Goal: Information Seeking & Learning: Learn about a topic

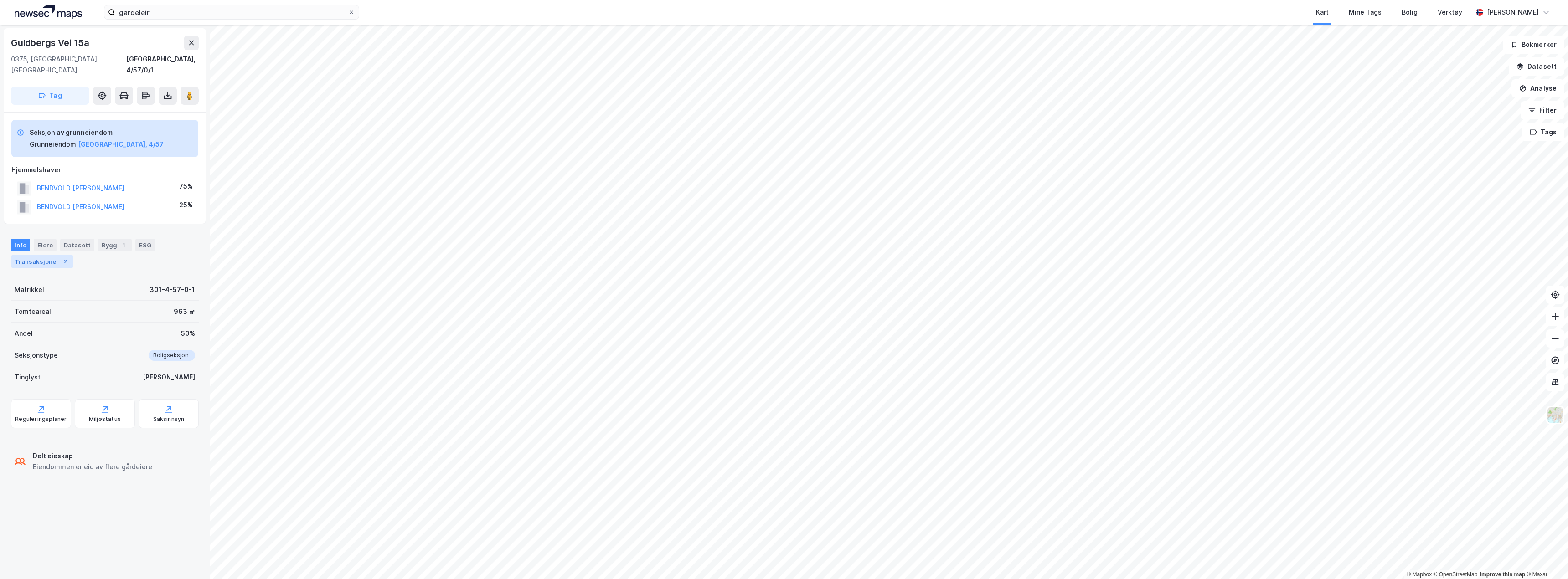
click at [37, 255] on div "Transaksjoner 2" at bounding box center [42, 261] width 62 height 12
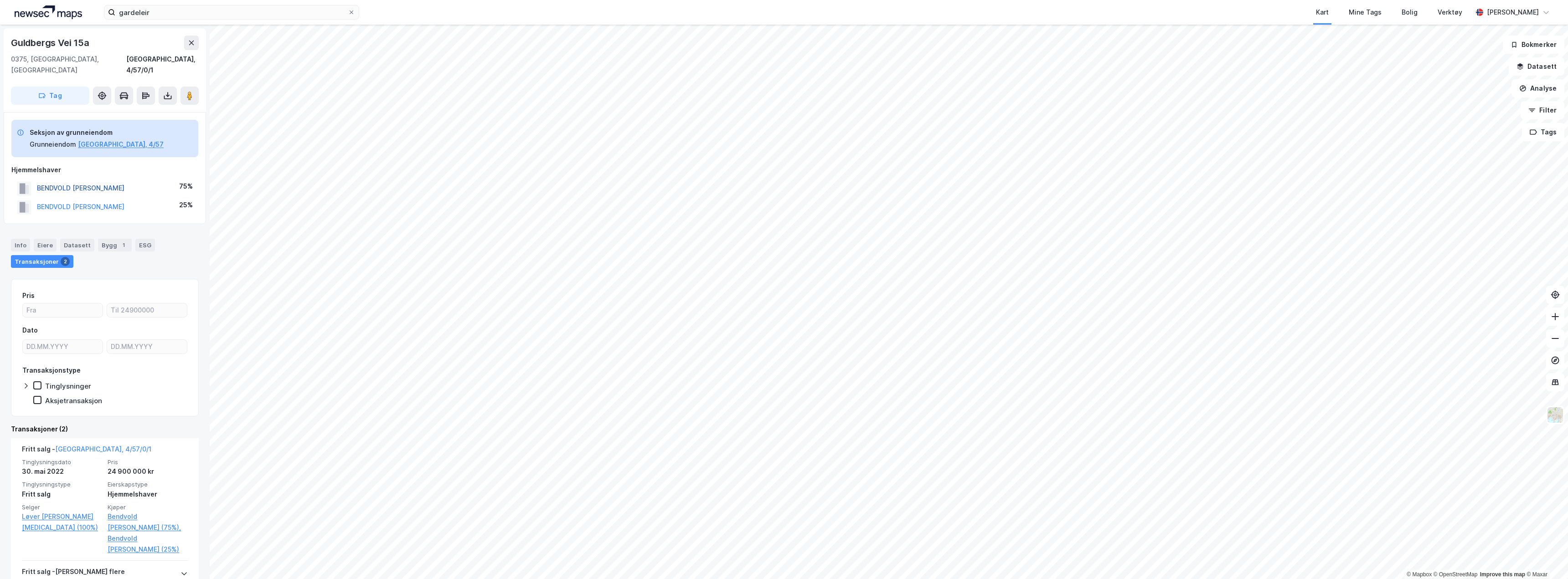
click at [0, 0] on button "BENDVOLD [PERSON_NAME]" at bounding box center [0, 0] width 0 height 0
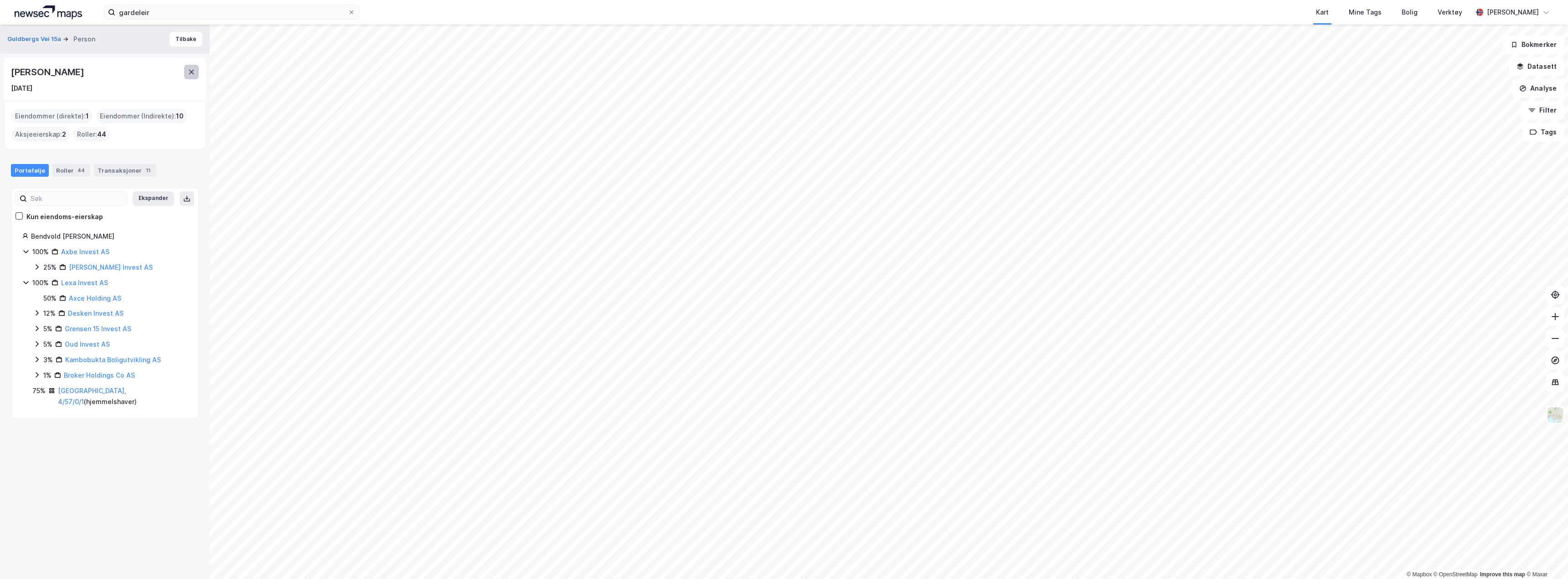
click at [190, 72] on icon at bounding box center [191, 72] width 7 height 7
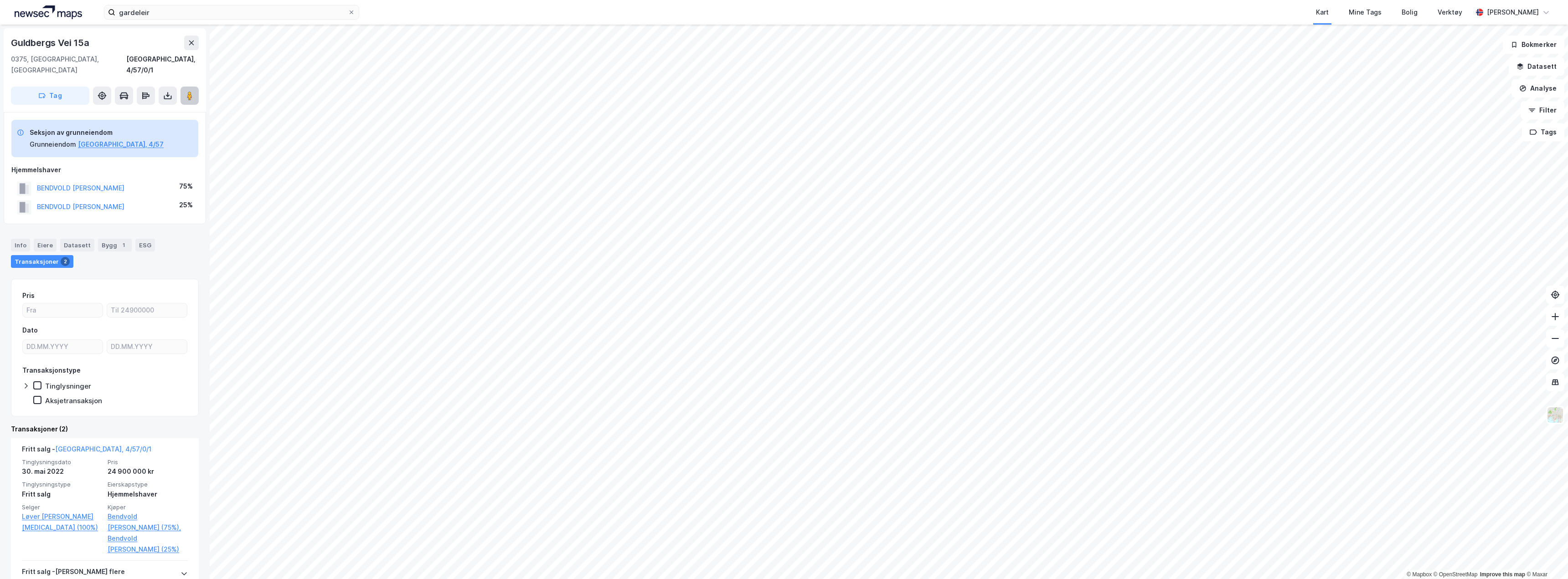
click at [184, 87] on button at bounding box center [190, 96] width 18 height 18
